Goal: Information Seeking & Learning: Find contact information

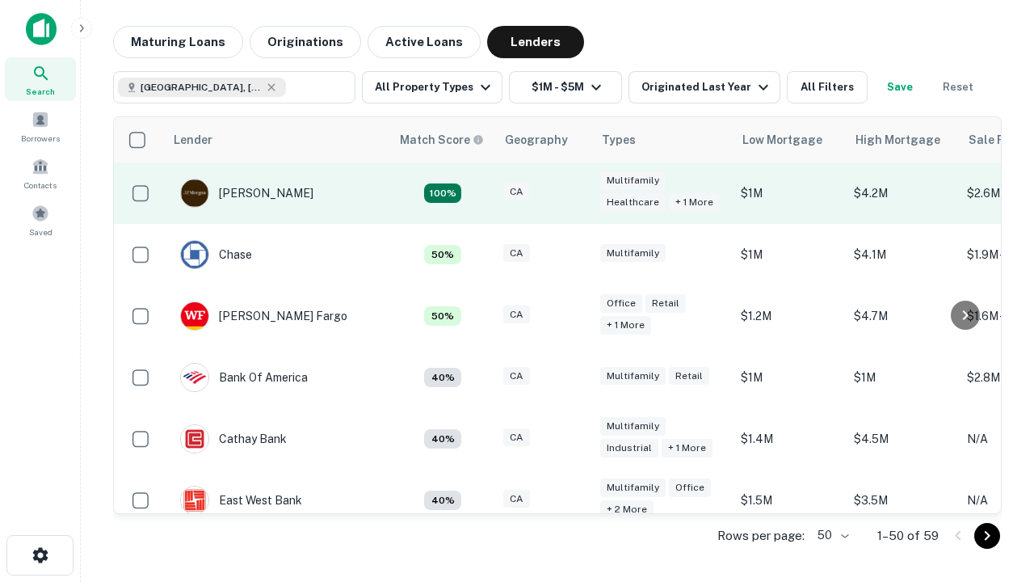
click at [574, 193] on div "CA" at bounding box center [543, 194] width 81 height 22
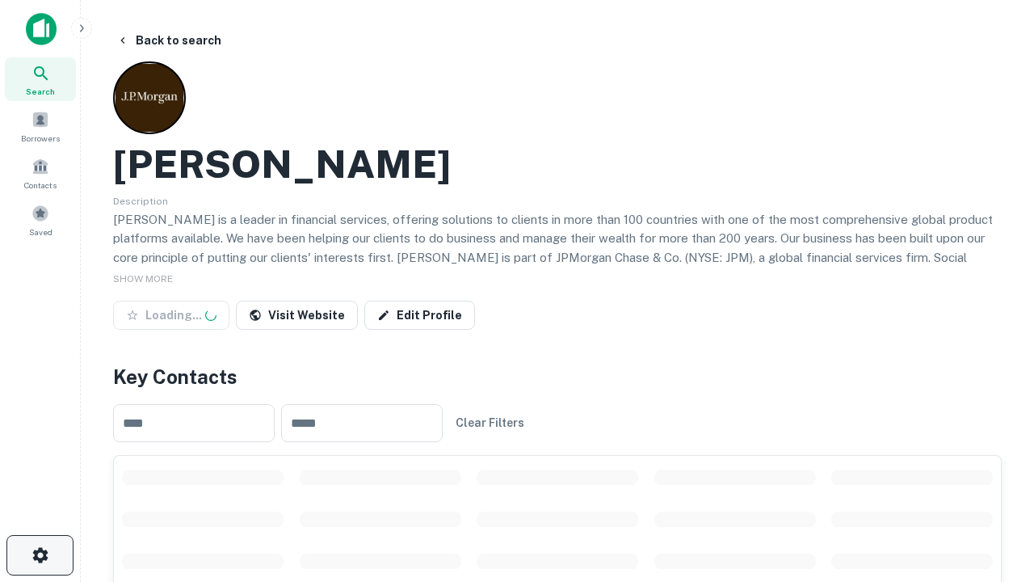
click at [40, 555] on icon "button" at bounding box center [40, 555] width 19 height 19
